Goal: Information Seeking & Learning: Compare options

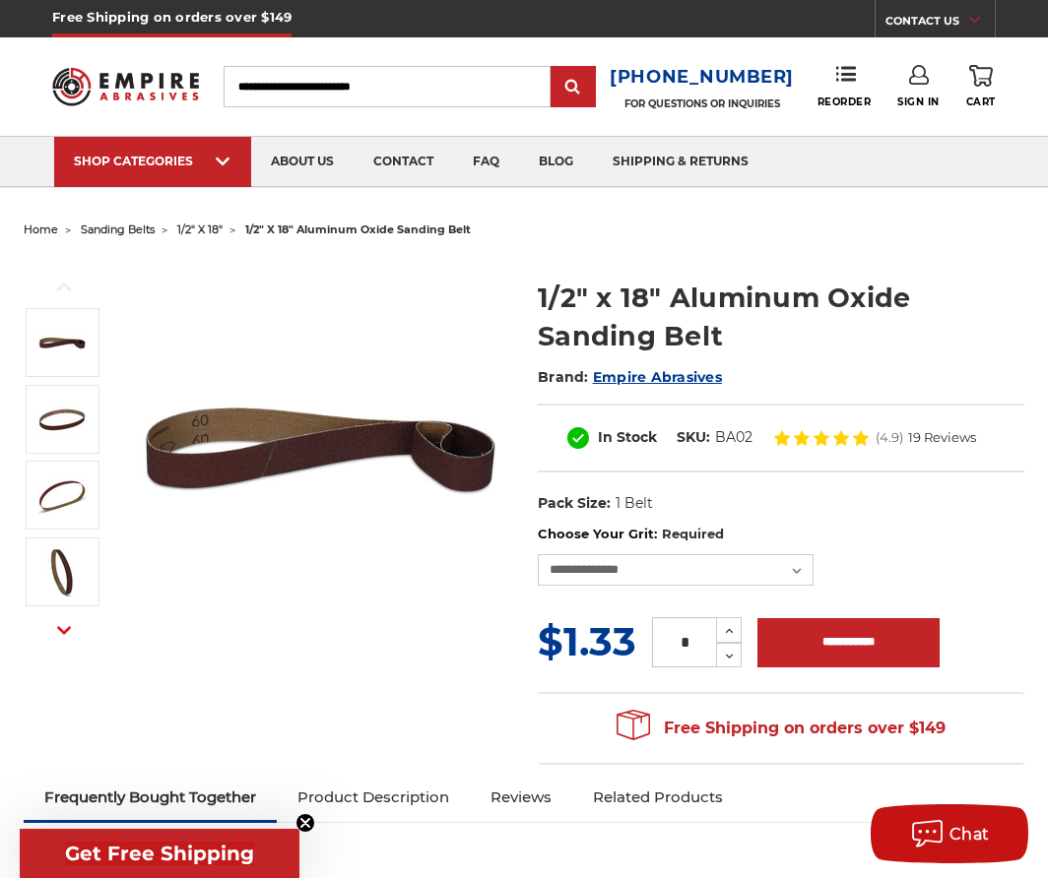
click at [406, 714] on div "Previous Next Brand:" at bounding box center [524, 510] width 1029 height 532
click at [538, 554] on select "**********" at bounding box center [676, 570] width 276 height 32
click at [207, 235] on span "1/2" x 18"" at bounding box center [199, 230] width 45 height 14
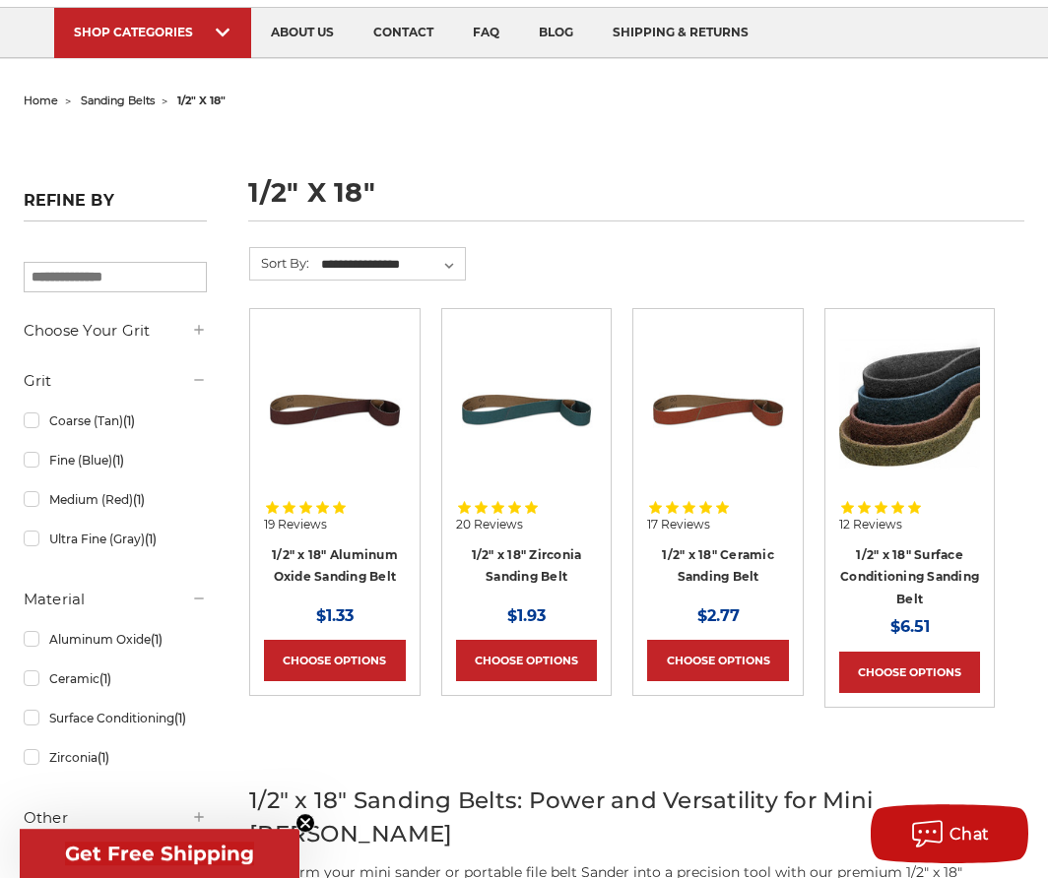
scroll to position [134, 0]
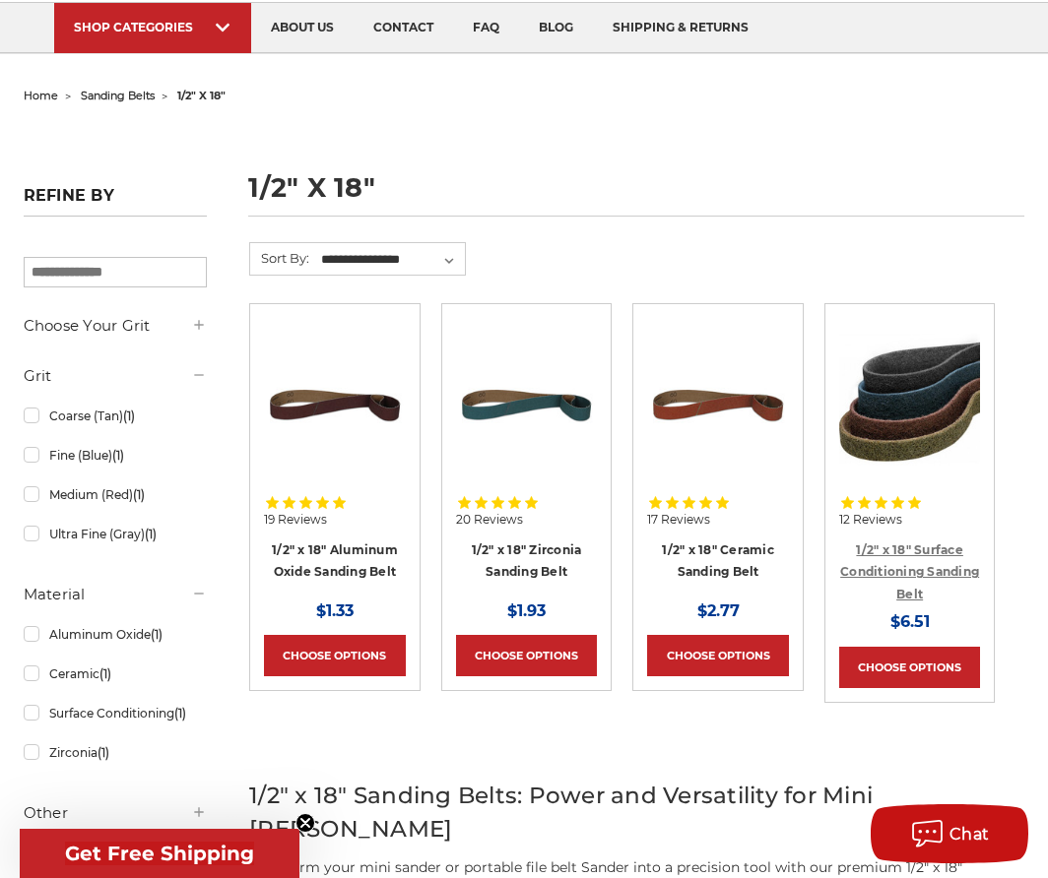
click at [938, 565] on link "1/2" x 18" Surface Conditioning Sanding Belt" at bounding box center [909, 572] width 139 height 59
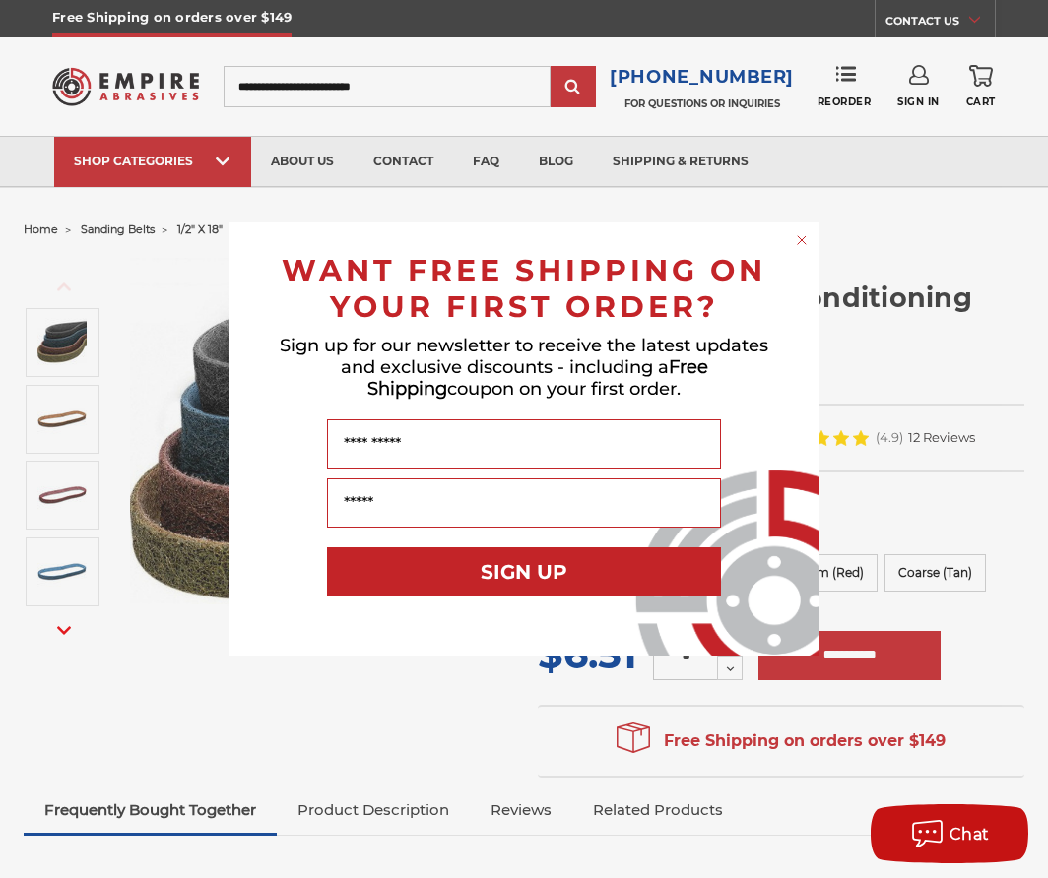
click at [795, 239] on circle "Close dialog" at bounding box center [802, 240] width 19 height 19
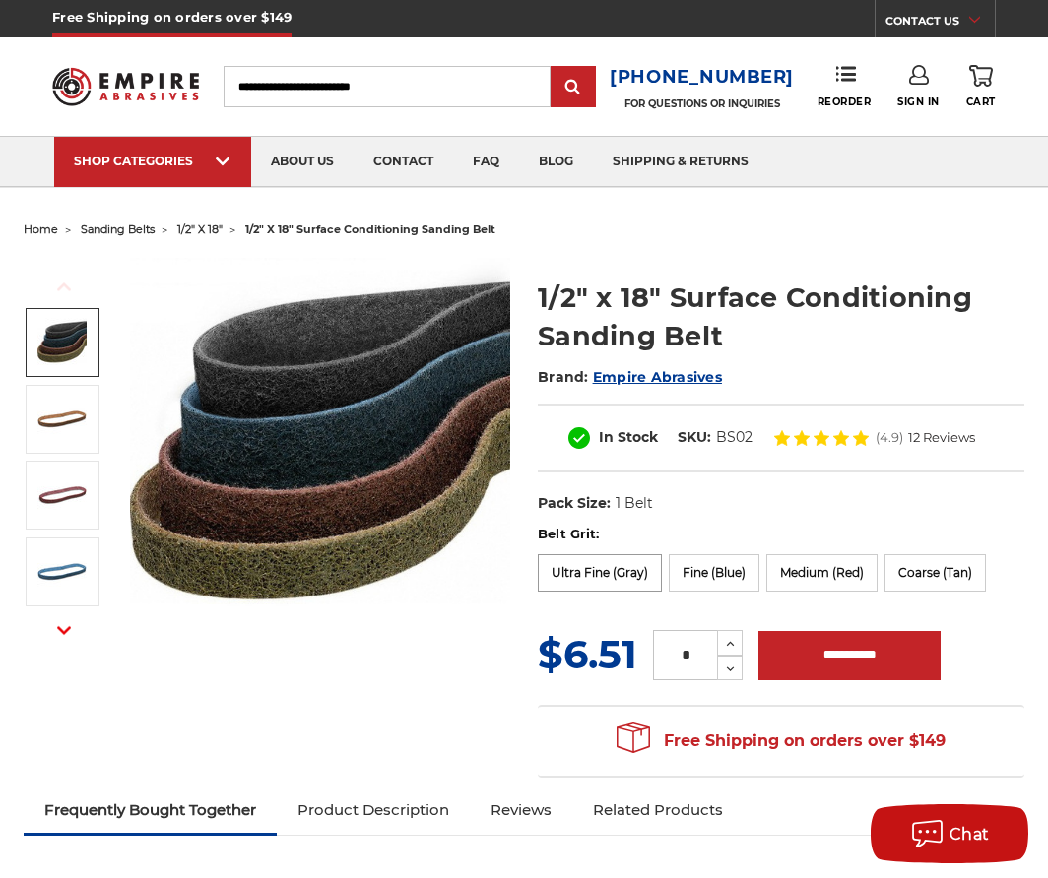
click at [620, 575] on label "Ultra Fine (Gray)" at bounding box center [600, 572] width 124 height 37
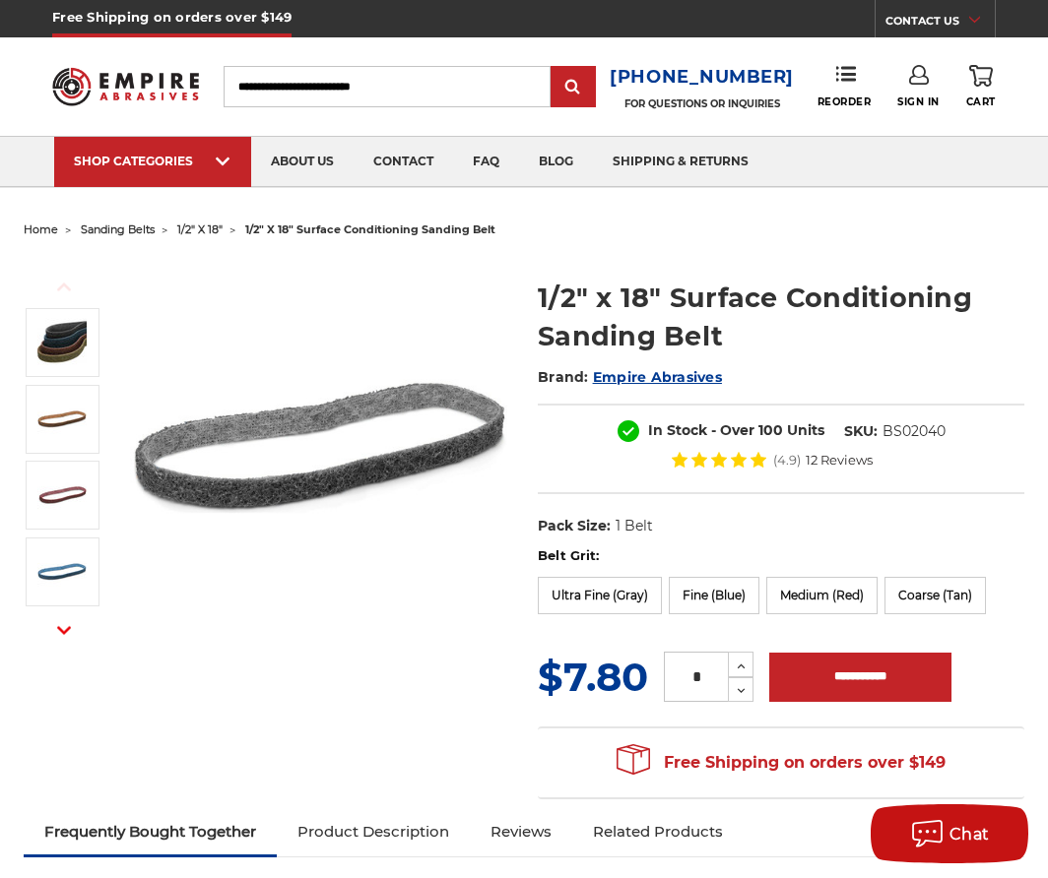
click at [741, 573] on div "Belt Grit: Ultra Fine (Gray) Fine (Blue) Medium (Red) Coarse (Tan)" at bounding box center [781, 584] width 486 height 74
click at [807, 580] on label "Medium (Red)" at bounding box center [821, 595] width 111 height 37
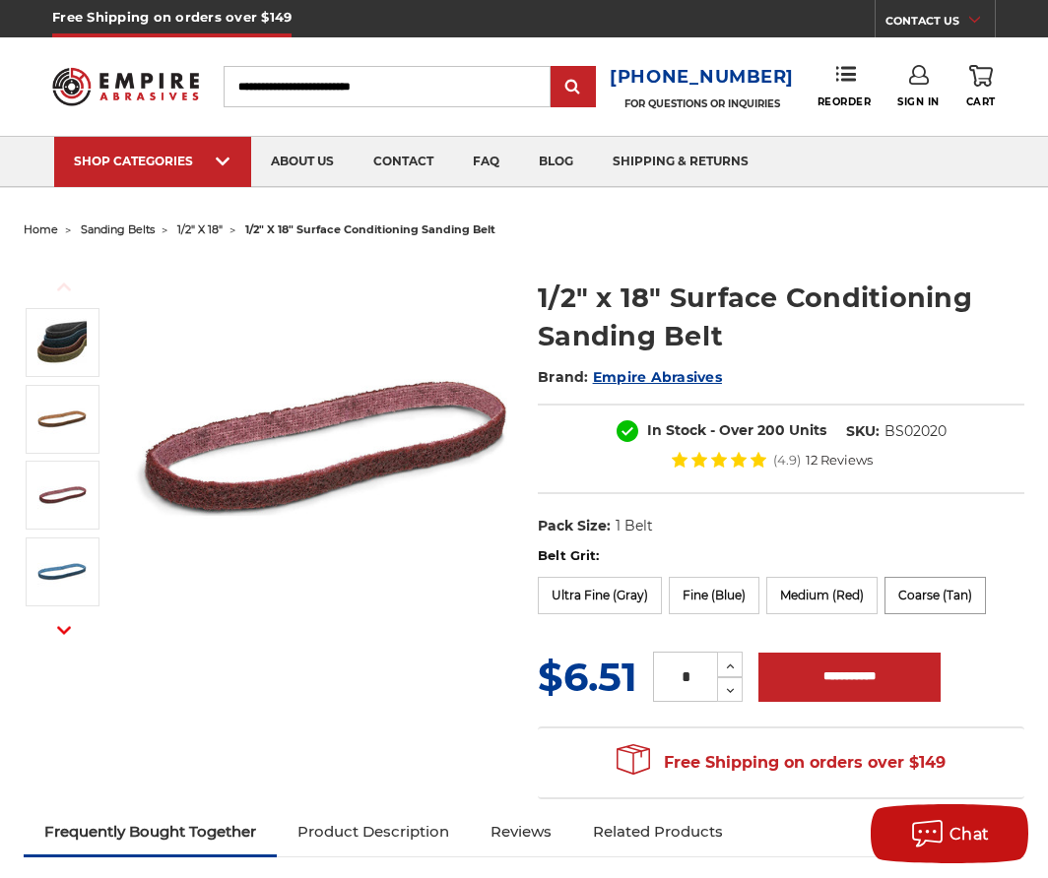
click at [933, 589] on label "Coarse (Tan)" at bounding box center [934, 595] width 101 height 37
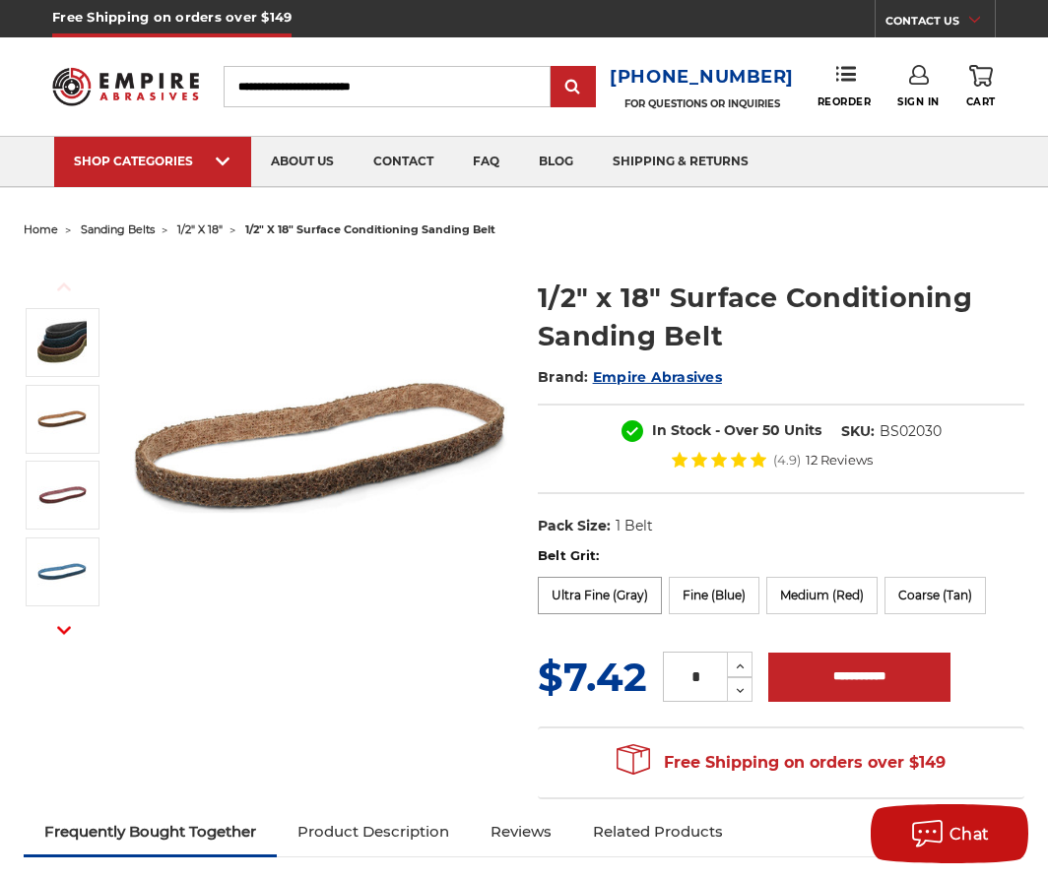
click at [629, 595] on label "Ultra Fine (Gray)" at bounding box center [600, 595] width 124 height 37
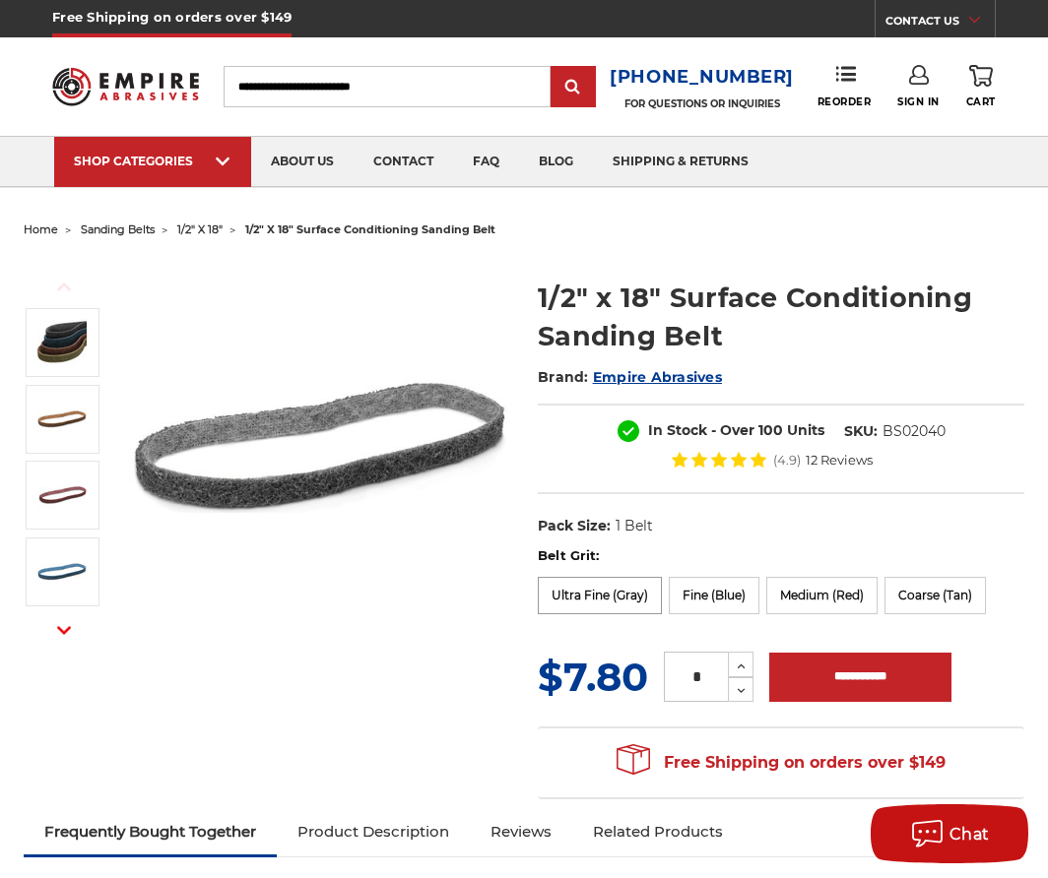
click at [629, 595] on label "Ultra Fine (Gray)" at bounding box center [600, 595] width 124 height 37
click at [598, 592] on label "Ultra Fine (Gray)" at bounding box center [600, 595] width 124 height 37
click at [703, 595] on label "Fine (Blue)" at bounding box center [714, 595] width 91 height 37
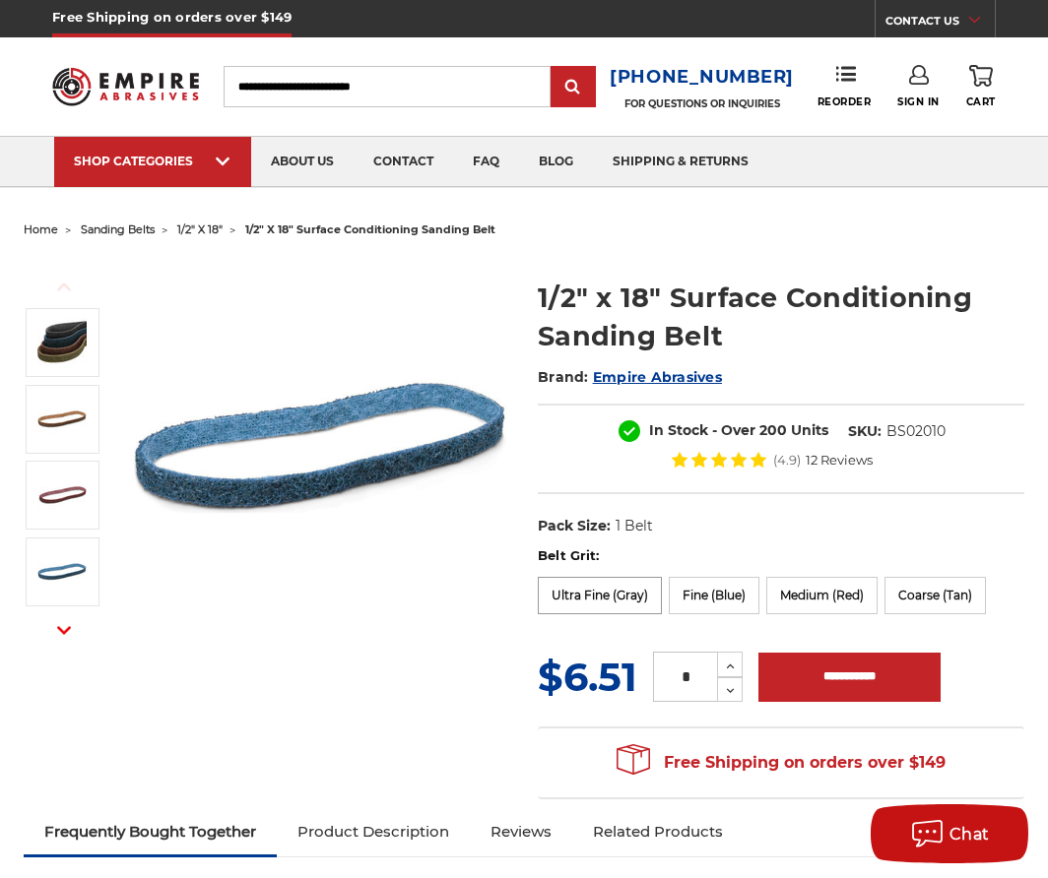
click at [601, 593] on label "Ultra Fine (Gray)" at bounding box center [600, 595] width 124 height 37
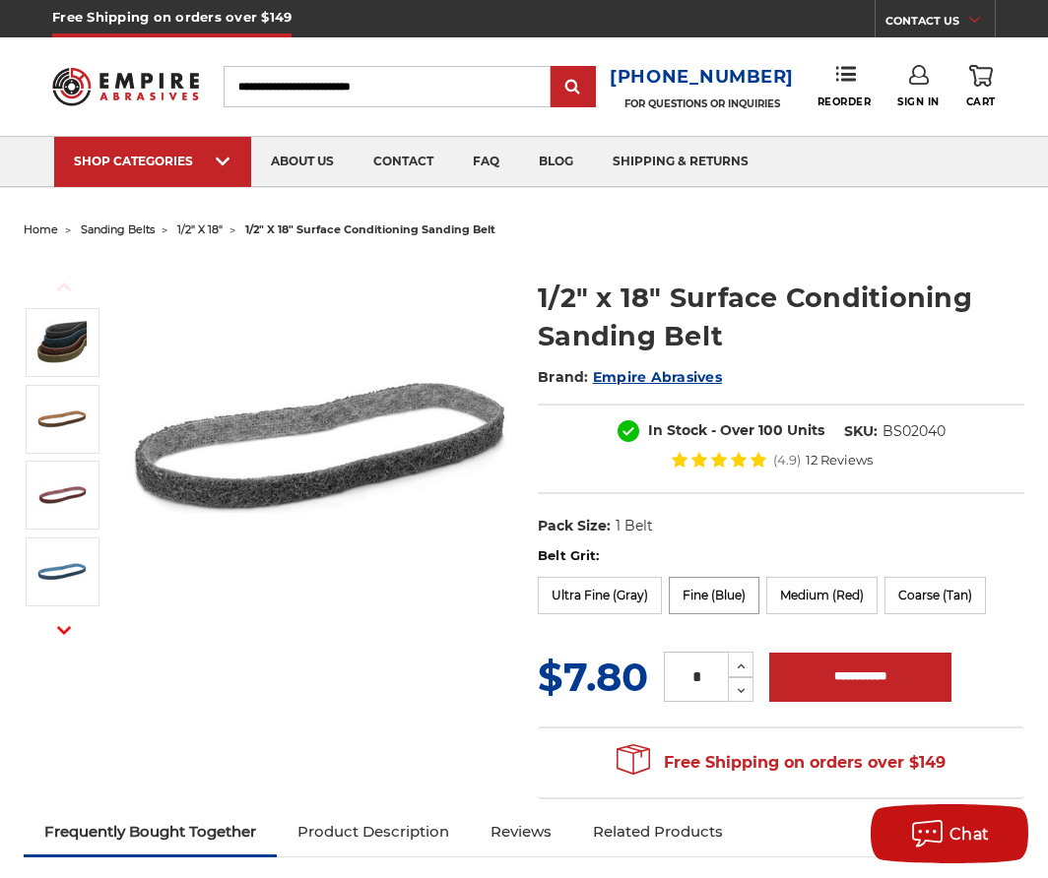
click at [746, 581] on label "Fine (Blue)" at bounding box center [714, 595] width 91 height 37
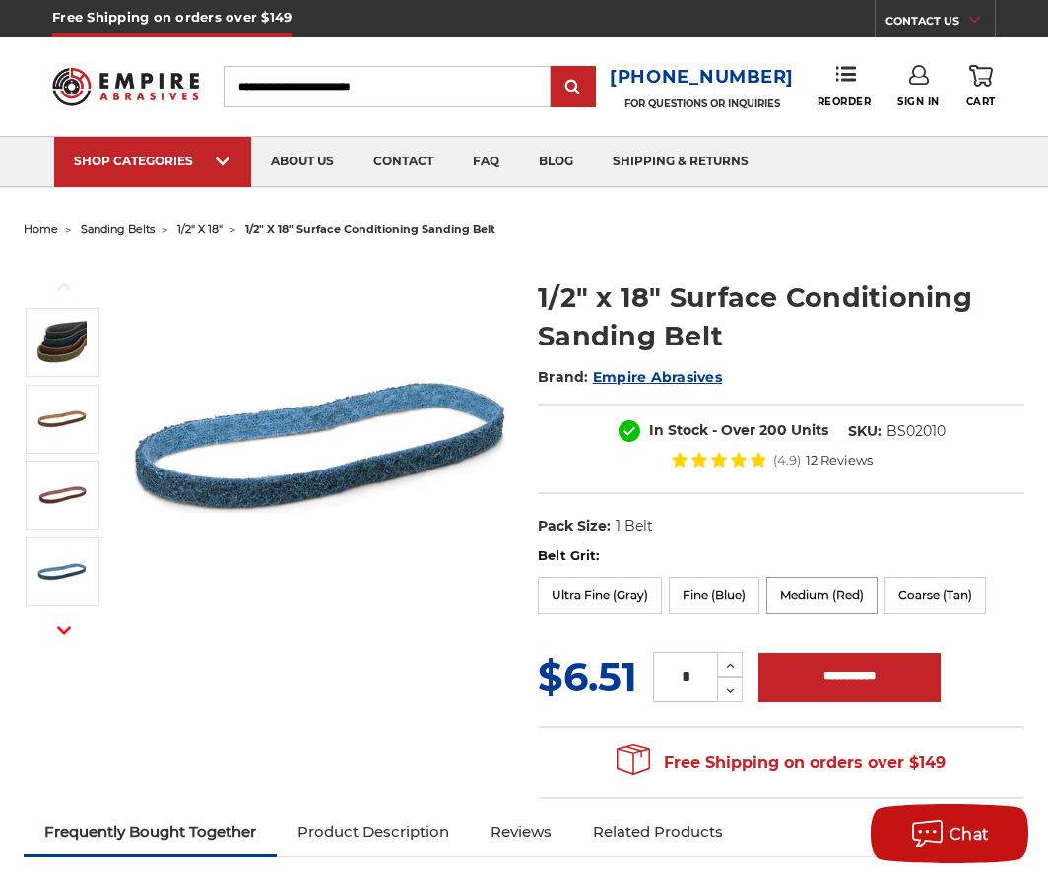
click at [839, 595] on label "Medium (Red)" at bounding box center [821, 595] width 111 height 37
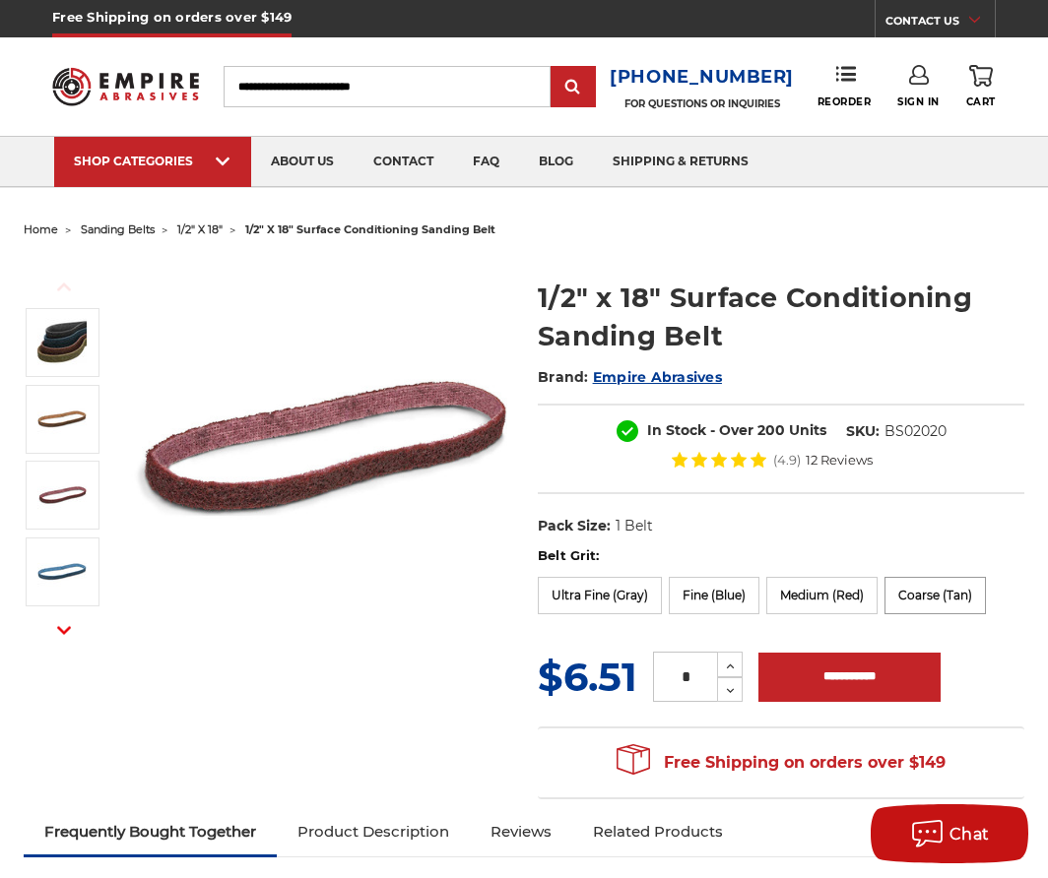
click at [931, 593] on label "Coarse (Tan)" at bounding box center [934, 595] width 101 height 37
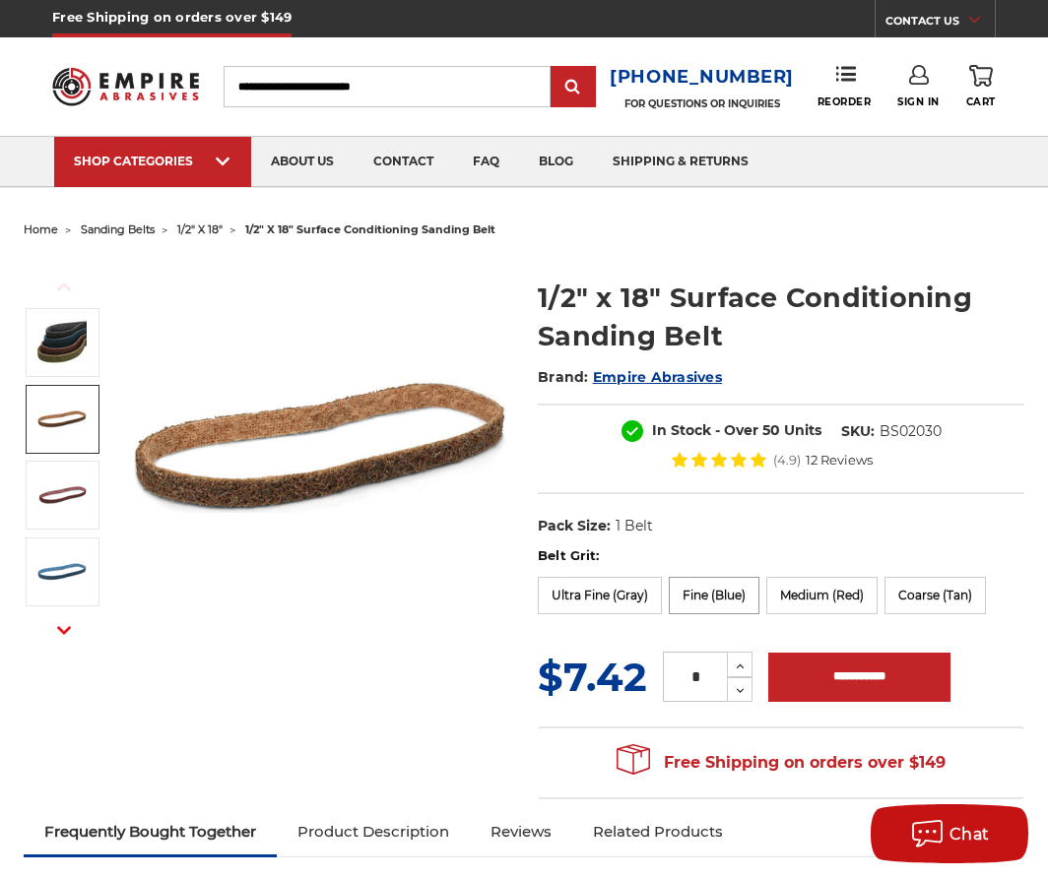
click at [729, 592] on label "Fine (Blue)" at bounding box center [714, 595] width 91 height 37
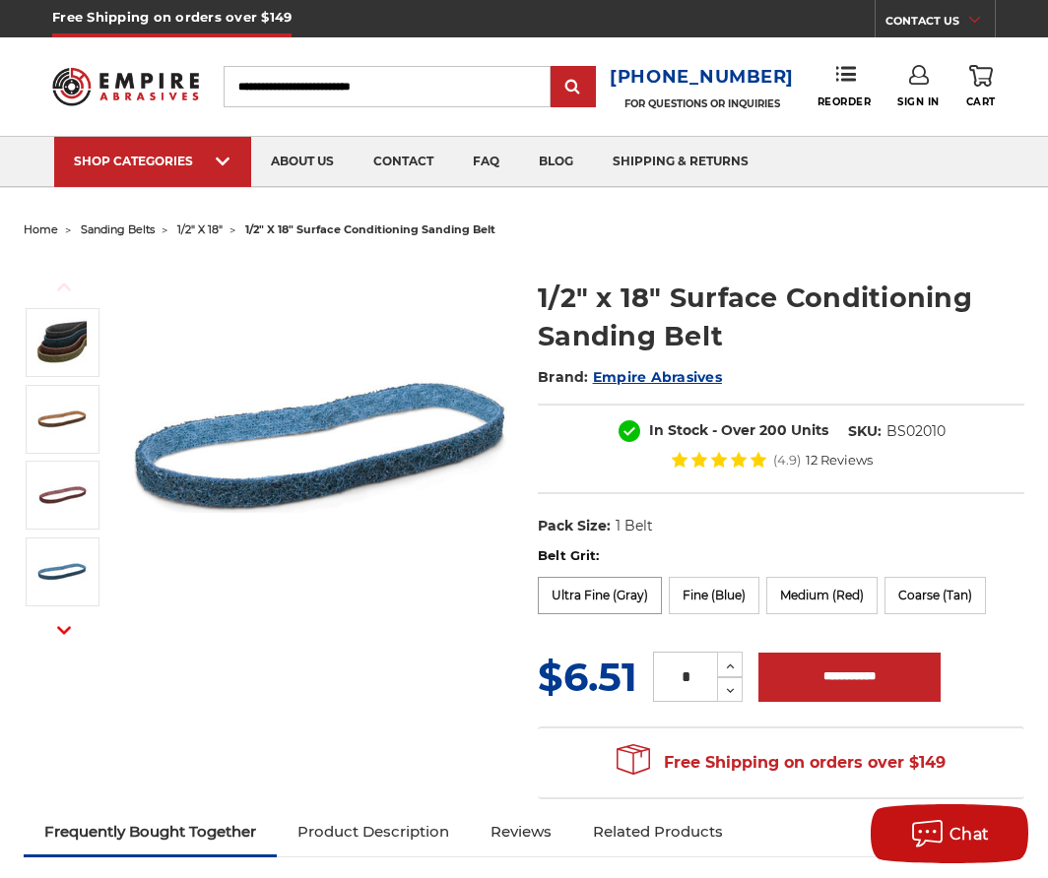
click at [588, 603] on label "Ultra Fine (Gray)" at bounding box center [600, 595] width 124 height 37
